Goal: Navigation & Orientation: Find specific page/section

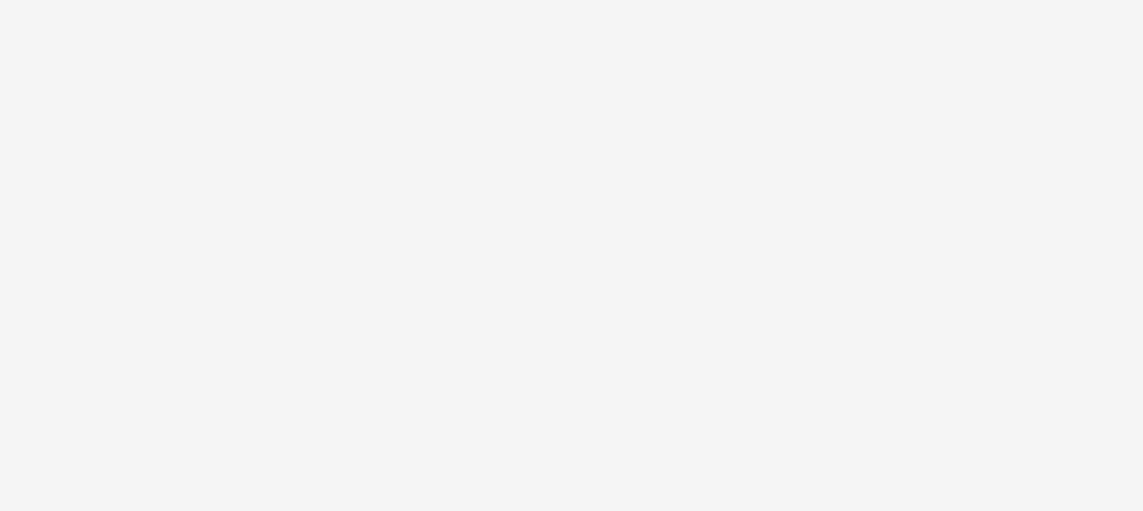
select select "6cc785f1-93a9-4694-84e2-09114ee4daef"
select select "3c7620e8-66ac-4687-946f-3a7ab31dbccf"
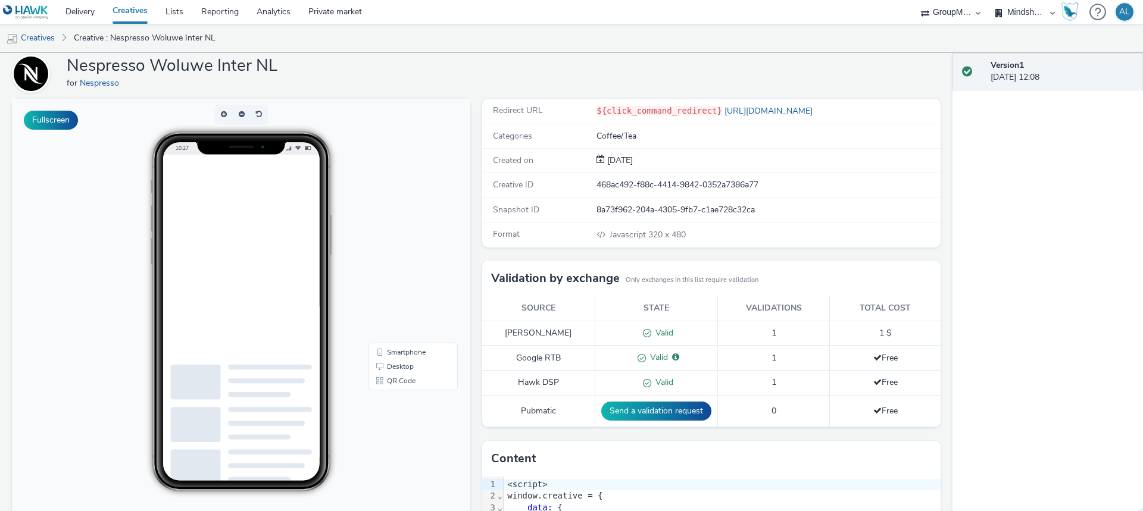
scroll to position [43, 0]
click at [81, 17] on link "Delivery" at bounding box center [80, 12] width 47 height 24
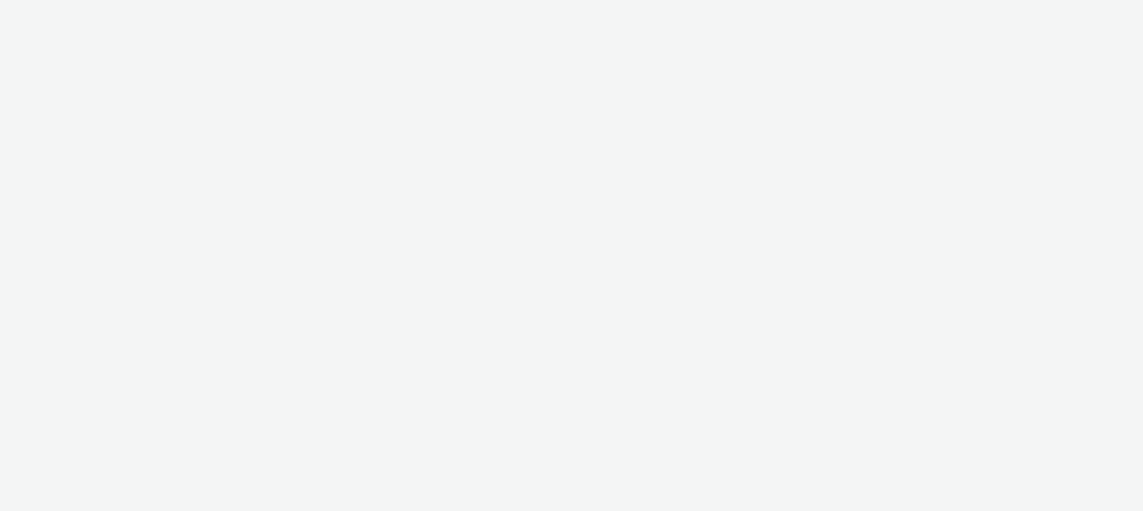
select select "6cc785f1-93a9-4694-84e2-09114ee4daef"
select select "3c7620e8-66ac-4687-946f-3a7ab31dbccf"
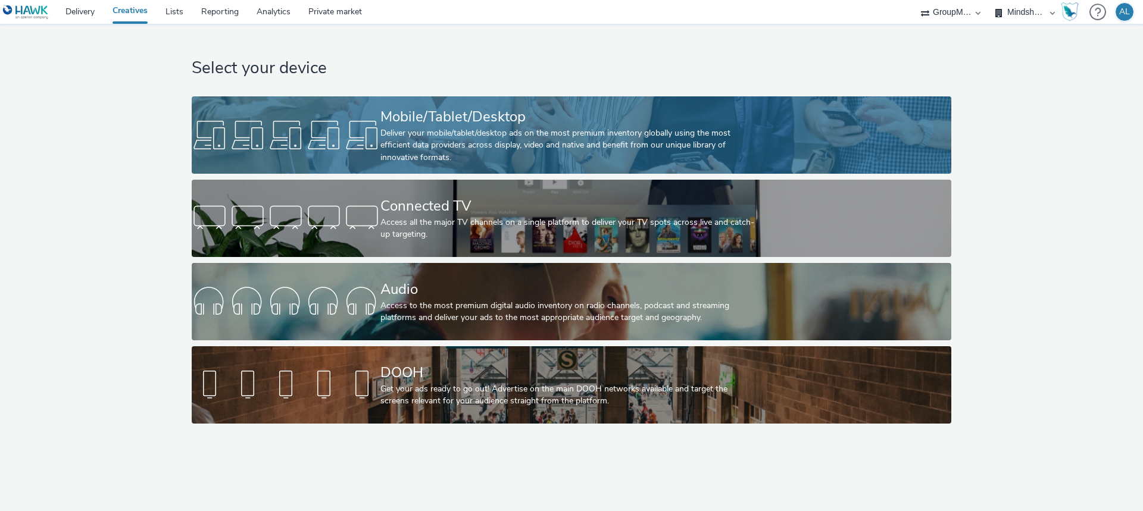
click at [452, 135] on div "Deliver your mobile/tablet/desktop ads on the most premium inventory globally u…" at bounding box center [568, 145] width 377 height 36
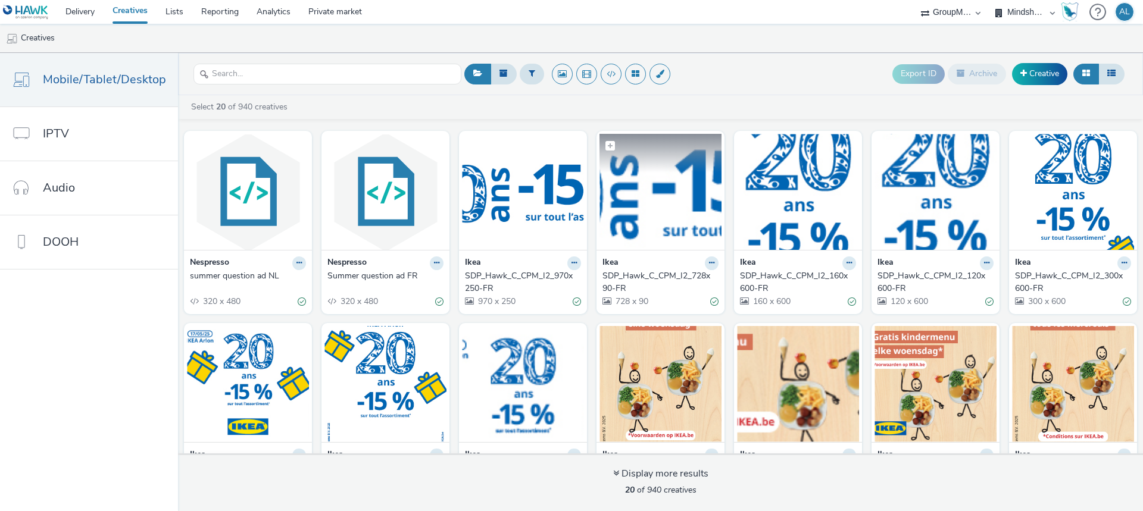
click at [675, 195] on img at bounding box center [661, 192] width 122 height 116
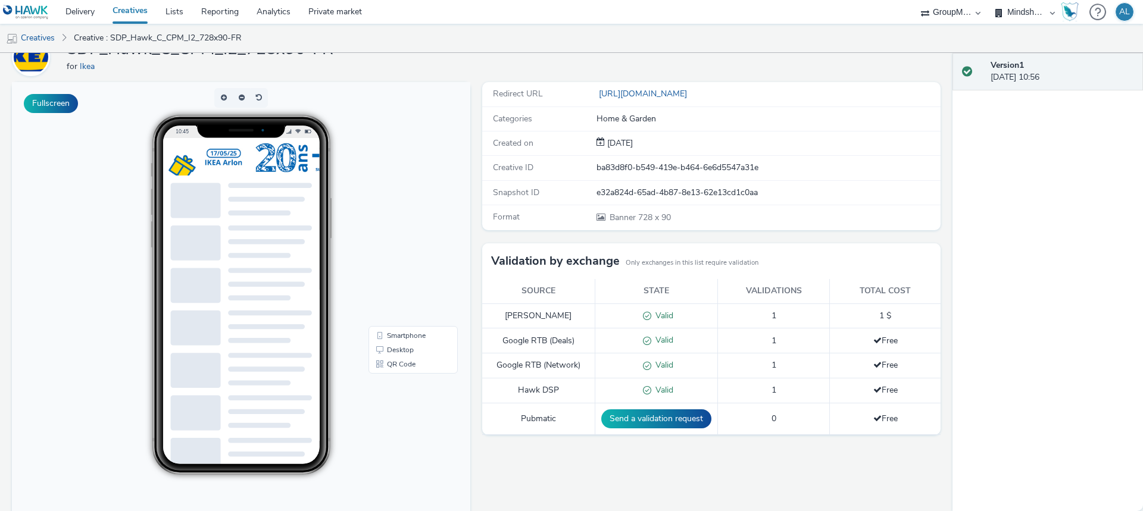
scroll to position [61, 0]
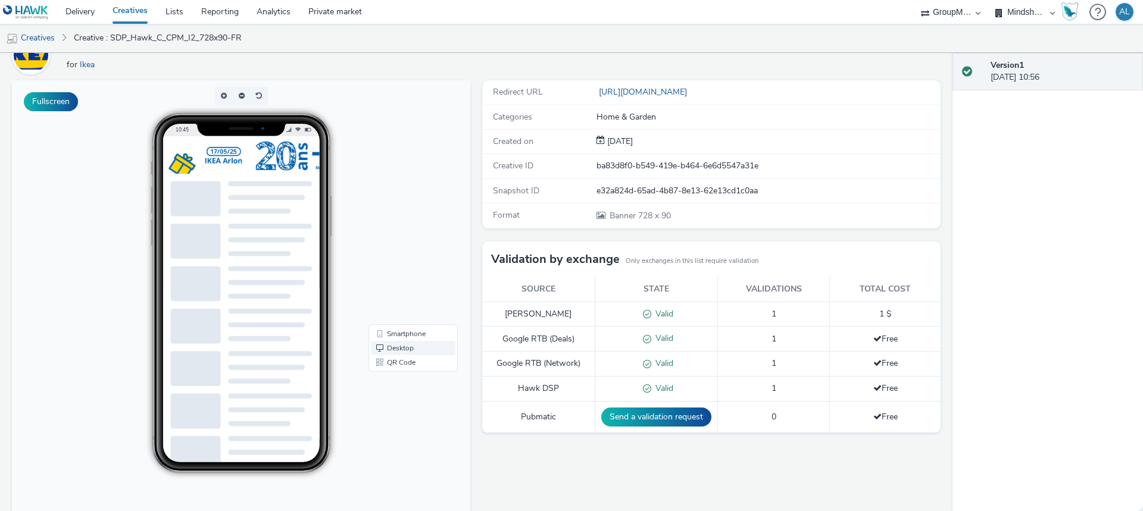
click at [380, 350] on link "Desktop" at bounding box center [413, 348] width 85 height 14
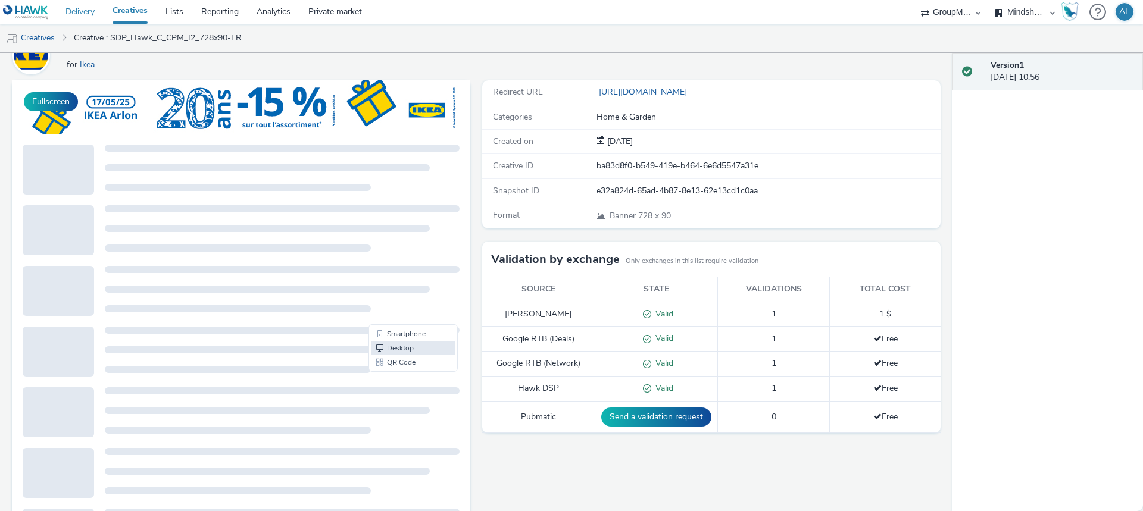
click at [92, 13] on link "Delivery" at bounding box center [80, 12] width 47 height 24
